Goal: Complete application form

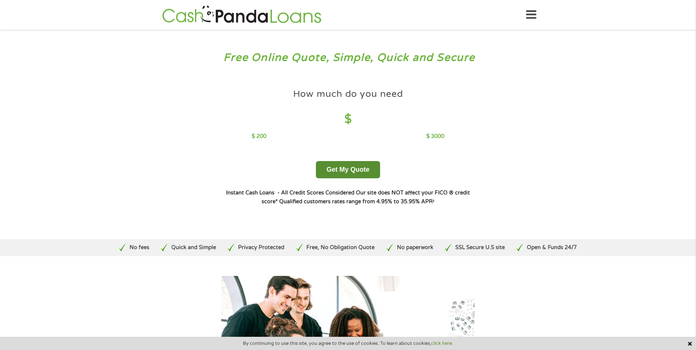
click at [354, 168] on button "Get My Quote" at bounding box center [348, 169] width 64 height 17
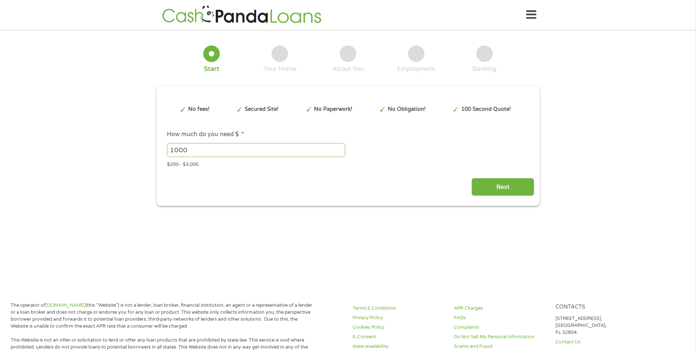
click at [232, 145] on input "1000" at bounding box center [256, 150] width 178 height 14
click at [338, 152] on input "999" at bounding box center [256, 150] width 178 height 14
click at [340, 148] on input "1000" at bounding box center [256, 150] width 178 height 14
click at [340, 148] on input "1001" at bounding box center [256, 150] width 178 height 14
type input "1045"
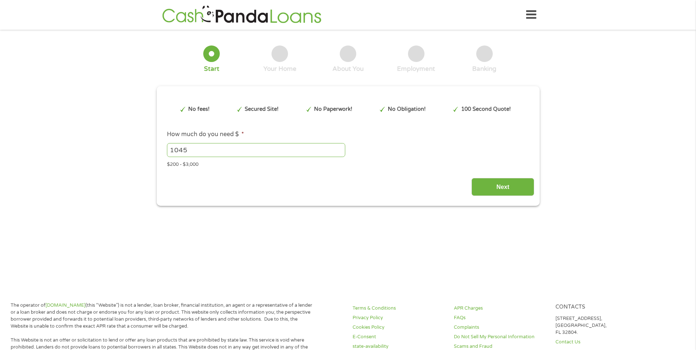
click at [340, 148] on input "1045" at bounding box center [256, 150] width 178 height 14
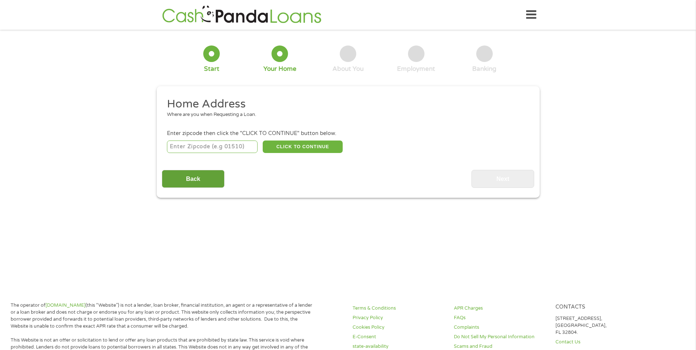
click at [199, 181] on input "Back" at bounding box center [193, 179] width 63 height 18
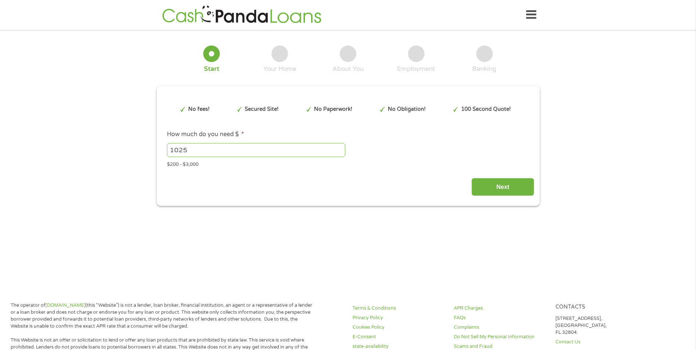
click at [206, 148] on input "1025" at bounding box center [256, 150] width 178 height 14
type input "1"
type input "3000"
click at [499, 188] on input "Next" at bounding box center [503, 187] width 63 height 18
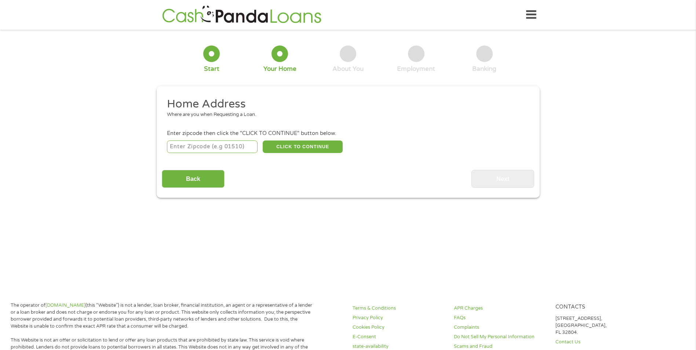
click at [214, 147] on input "number" at bounding box center [212, 147] width 91 height 12
type input "93930"
select select "[US_STATE]"
click at [300, 146] on button "CLICK TO CONTINUE" at bounding box center [303, 147] width 80 height 12
type input "93930"
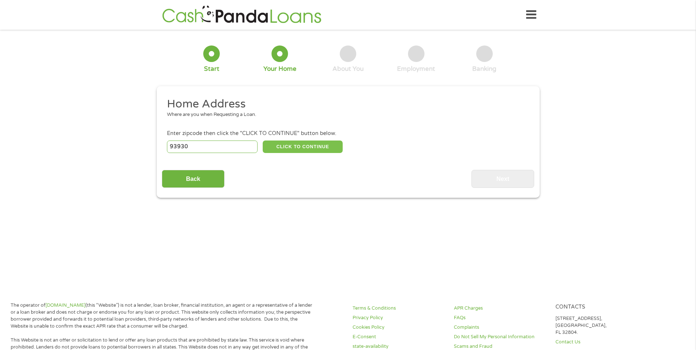
type input "[GEOGRAPHIC_DATA]"
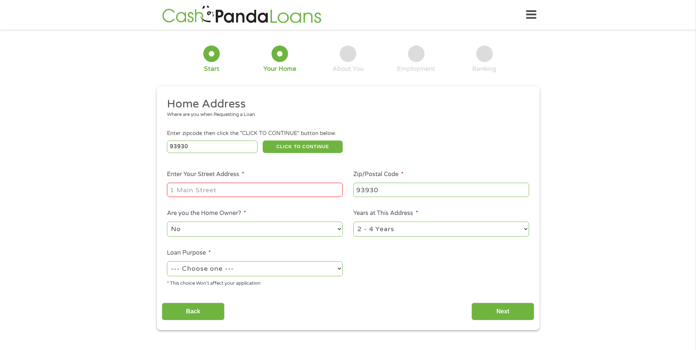
click at [209, 189] on input "Enter Your Street Address *" at bounding box center [255, 190] width 176 height 14
type input "[STREET_ADDRESS]"
click at [239, 228] on select "No Yes" at bounding box center [255, 229] width 176 height 15
click at [395, 193] on input "93930" at bounding box center [441, 190] width 176 height 14
